Goal: Task Accomplishment & Management: Use online tool/utility

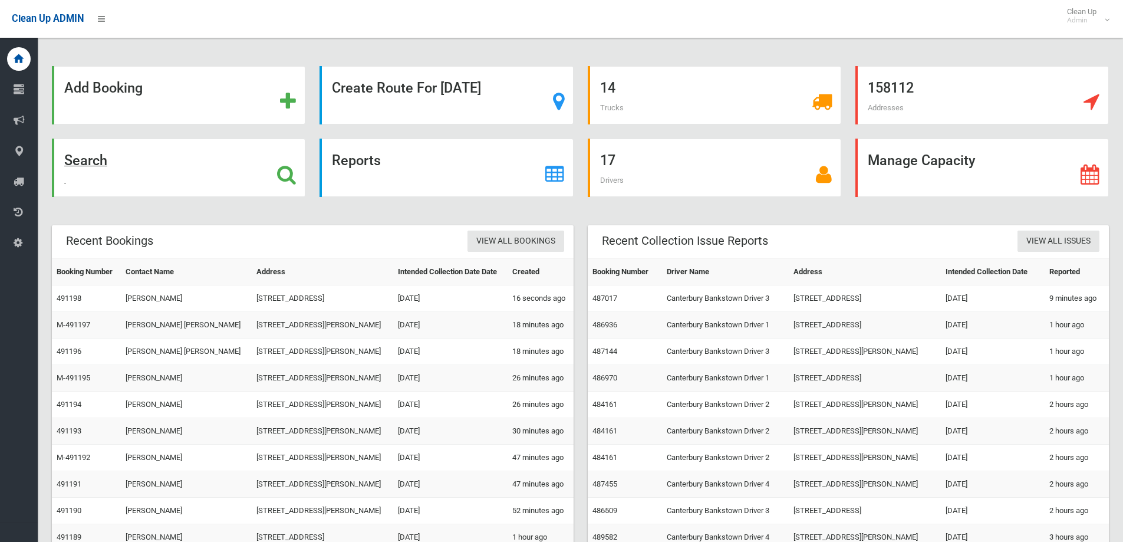
click at [281, 169] on icon at bounding box center [286, 174] width 19 height 20
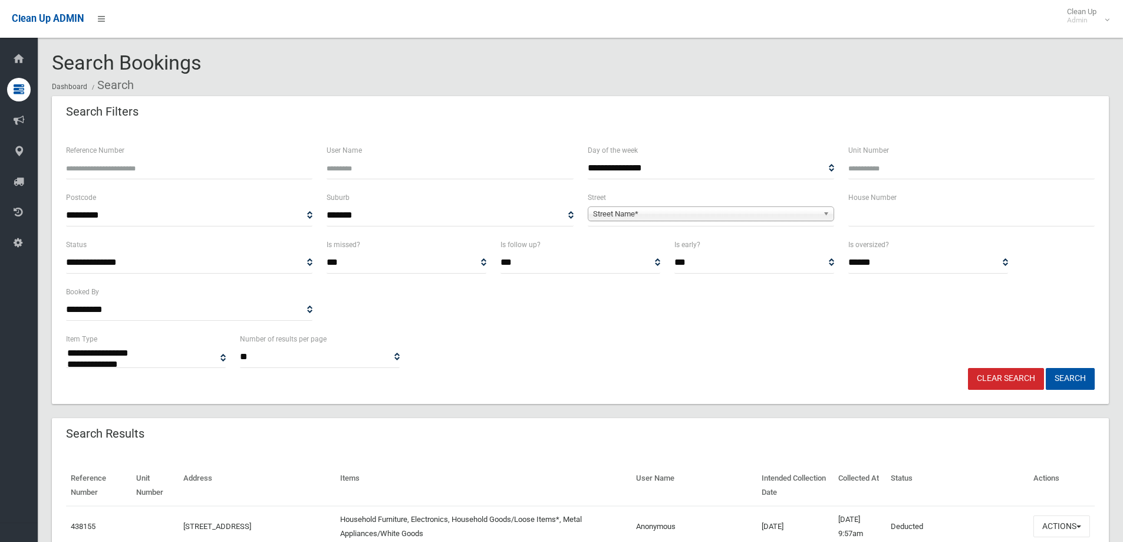
select select
click at [874, 215] on input "text" at bounding box center [971, 216] width 246 height 22
type input "***"
click at [820, 212] on link "Street Name*" at bounding box center [711, 213] width 246 height 15
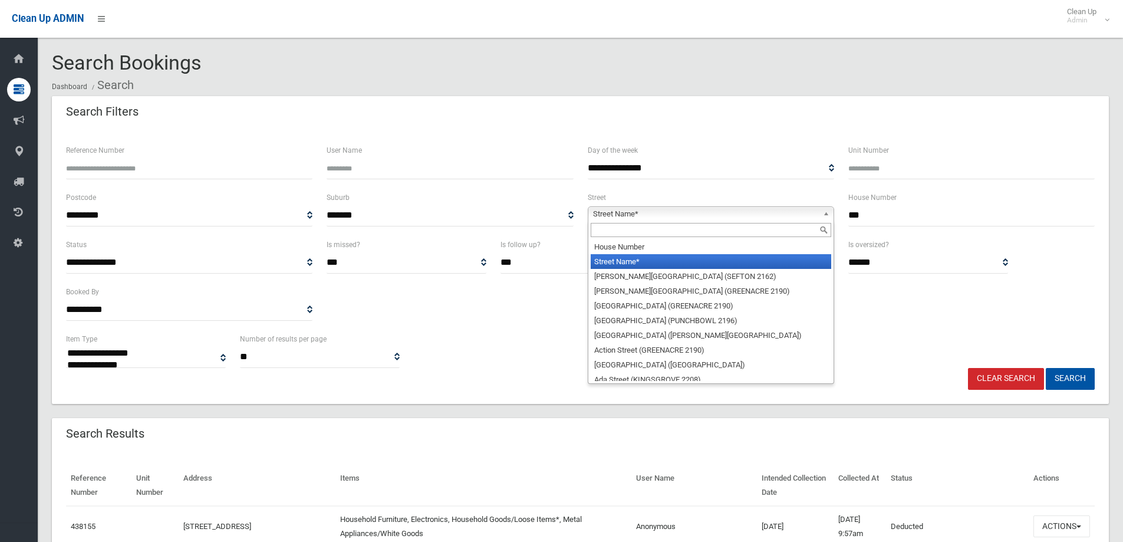
click at [742, 232] on input "text" at bounding box center [711, 230] width 240 height 14
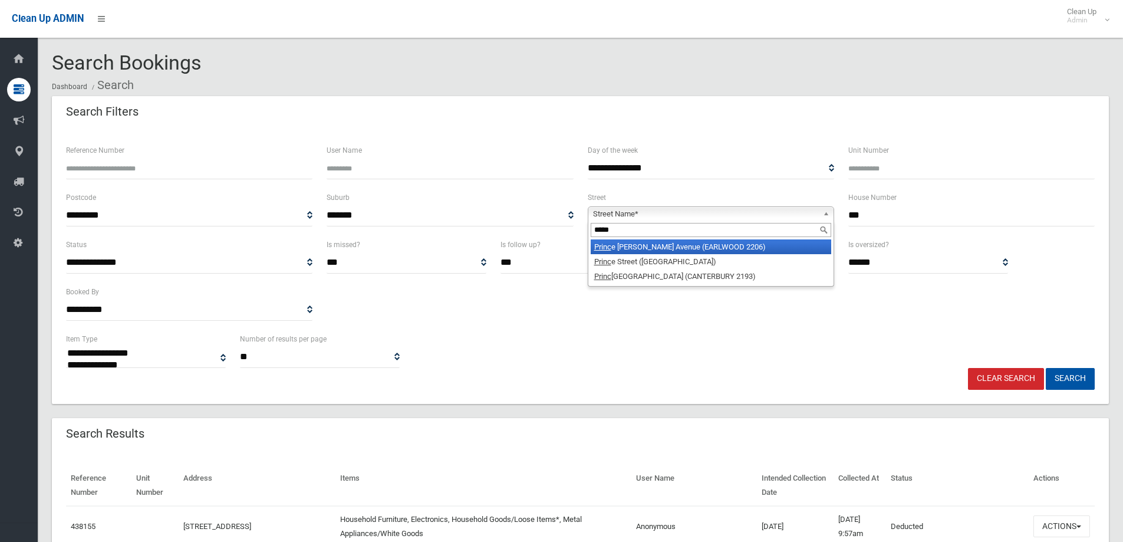
type input "*****"
click at [713, 246] on li "Princ e Edward Avenue (EARLWOOD 2206)" at bounding box center [711, 246] width 240 height 15
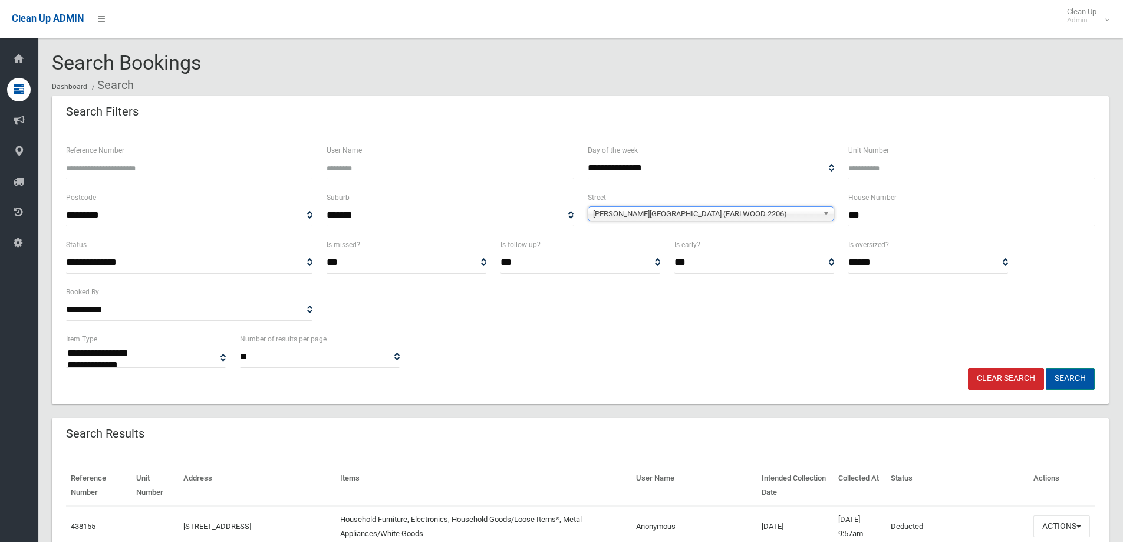
click at [1077, 380] on button "Search" at bounding box center [1070, 379] width 49 height 22
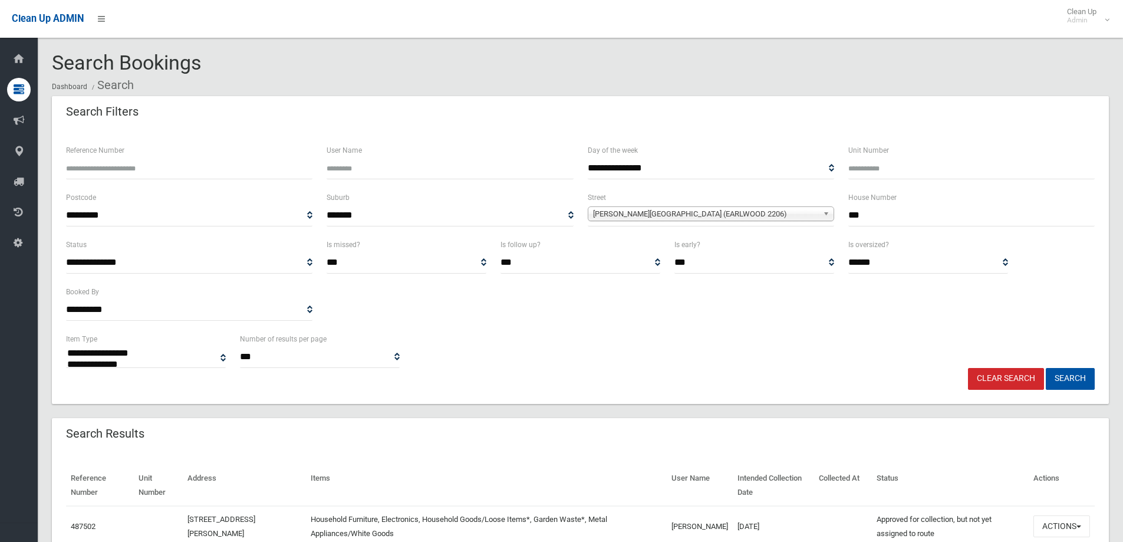
select select
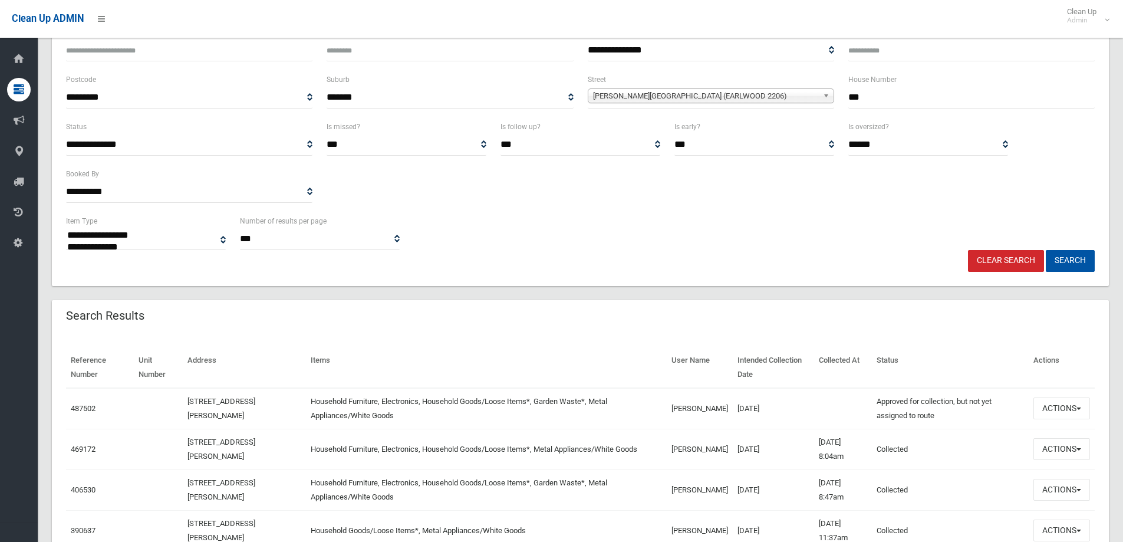
click at [1001, 258] on link "Clear Search" at bounding box center [1006, 261] width 76 height 22
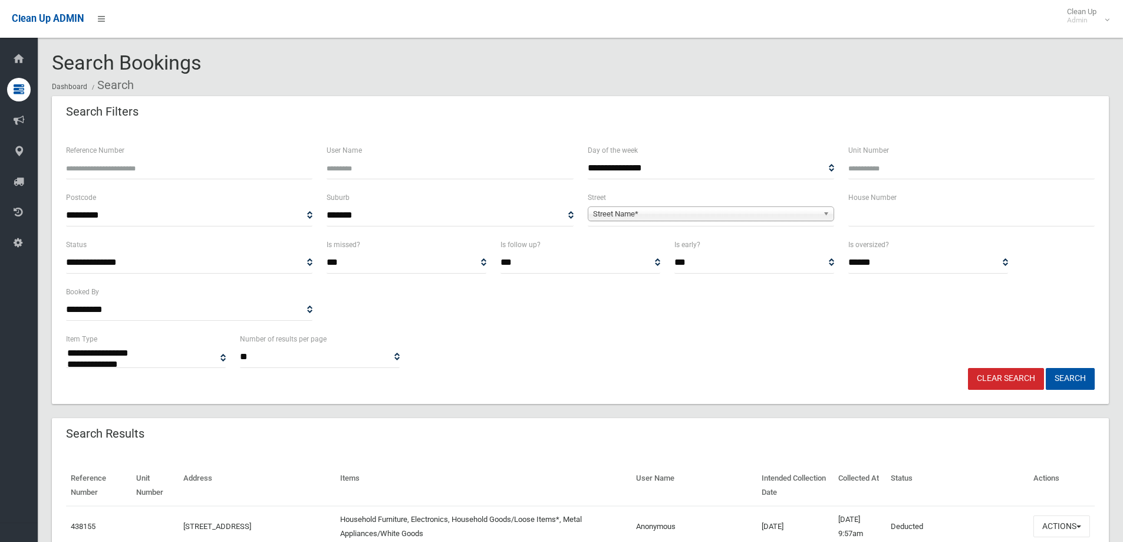
select select
click at [895, 213] on input "text" at bounding box center [971, 216] width 246 height 22
type input "**"
click at [826, 213] on b at bounding box center [828, 214] width 11 height 14
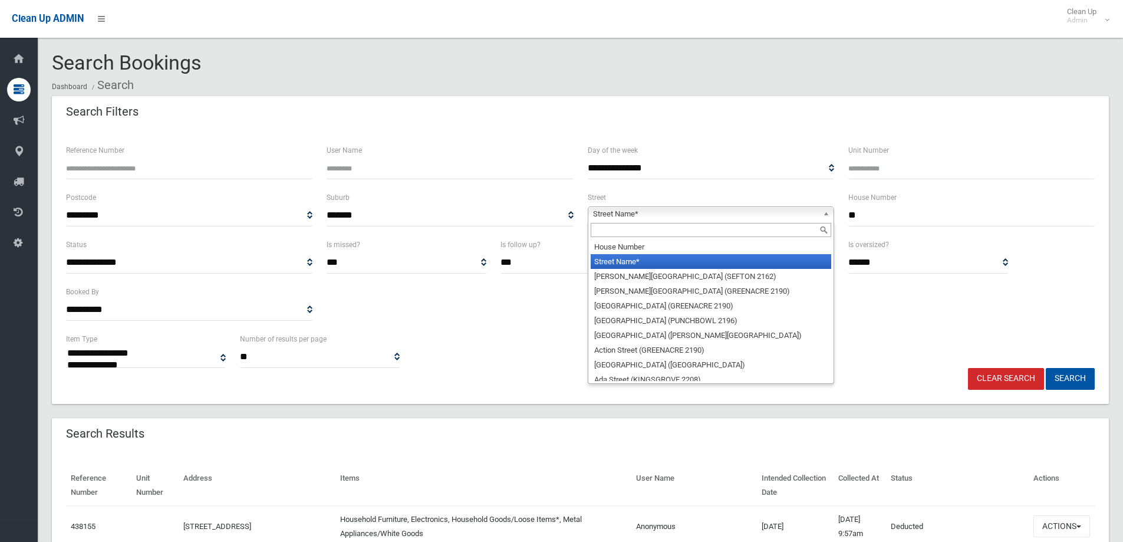
click at [730, 232] on input "text" at bounding box center [711, 230] width 240 height 14
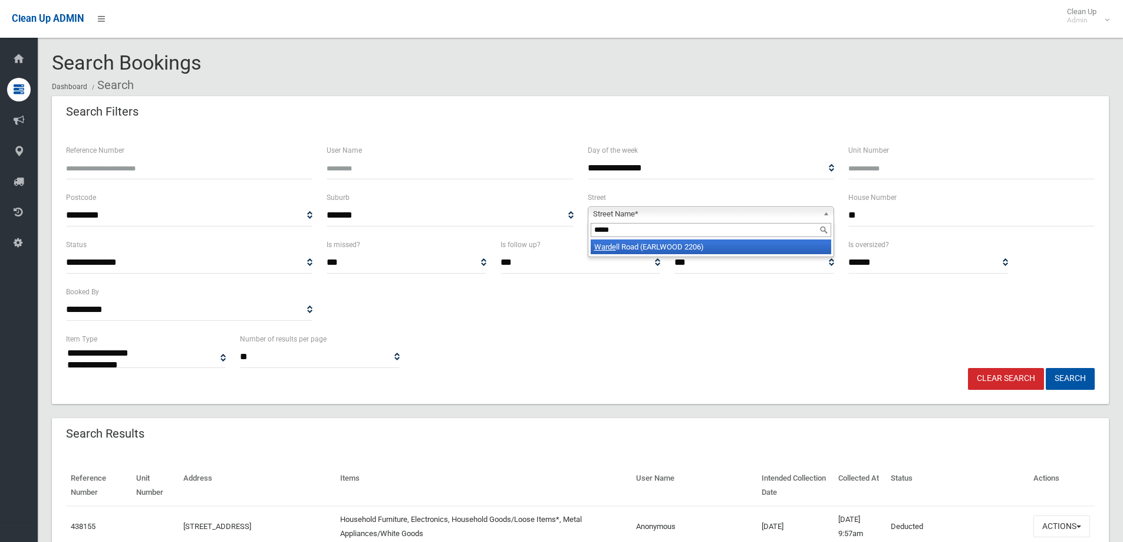
type input "*****"
click at [721, 248] on li "Warde ll Road (EARLWOOD 2206)" at bounding box center [711, 246] width 240 height 15
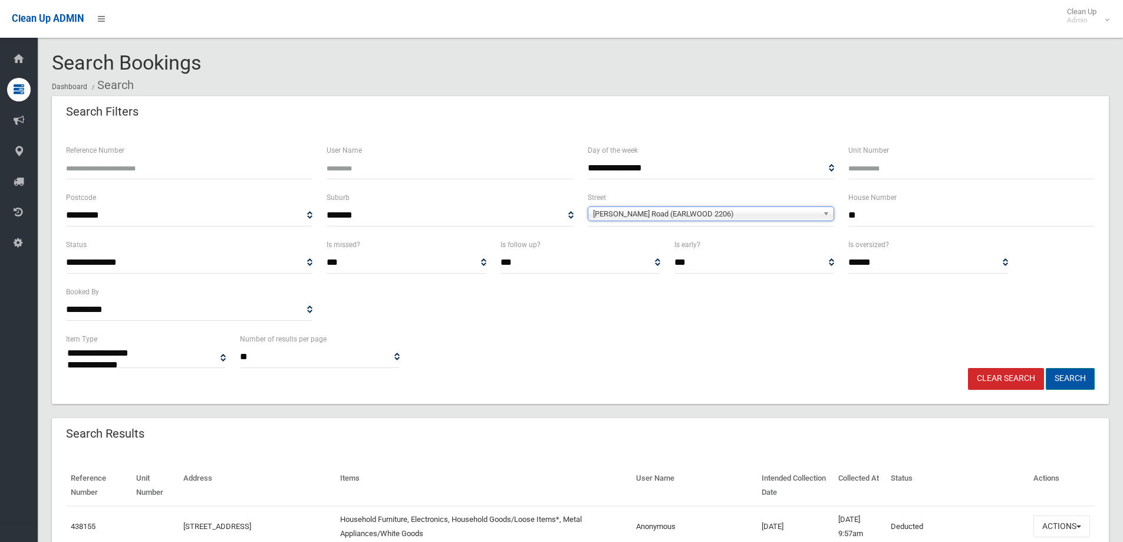
click at [1073, 382] on button "Search" at bounding box center [1070, 379] width 49 height 22
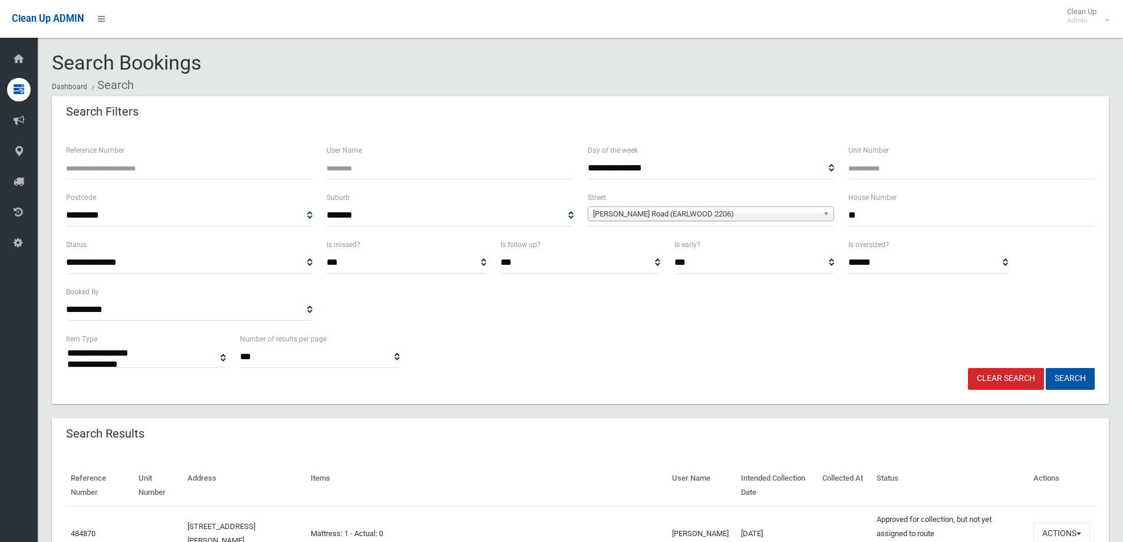
select select
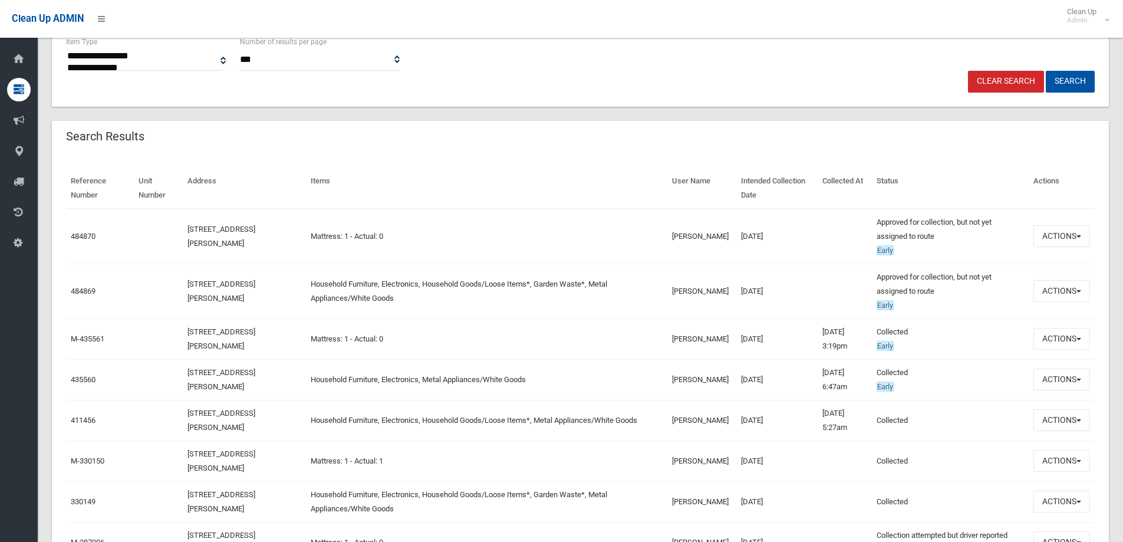
scroll to position [346, 0]
